Goal: Information Seeking & Learning: Learn about a topic

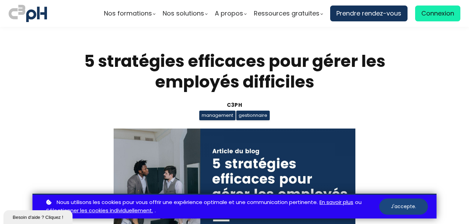
click at [384, 208] on button "J'accepte." at bounding box center [403, 207] width 49 height 16
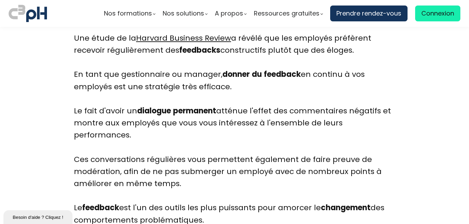
scroll to position [1594, 0]
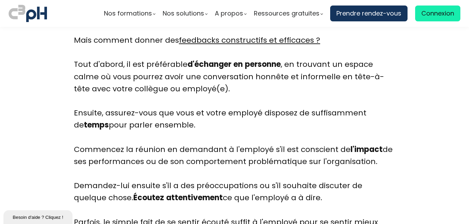
scroll to position [1823, 0]
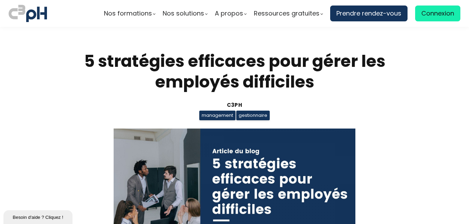
scroll to position [1823, 0]
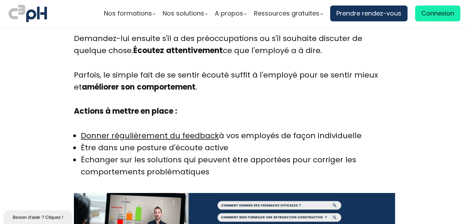
scroll to position [2011, 0]
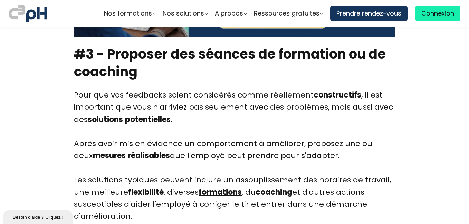
scroll to position [2265, 0]
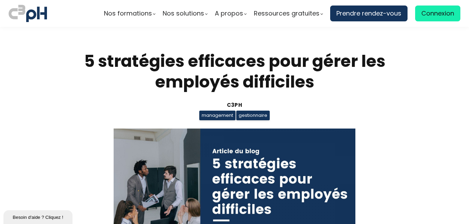
scroll to position [2265, 0]
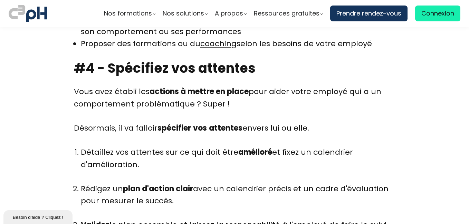
scroll to position [2567, 0]
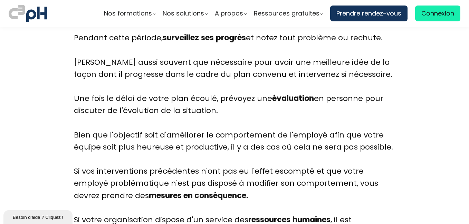
scroll to position [3075, 0]
